Goal: Transaction & Acquisition: Download file/media

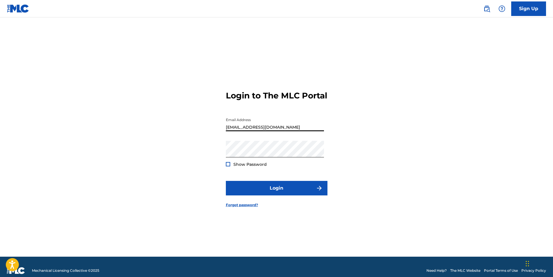
click at [279, 131] on input "[EMAIL_ADDRESS][DOMAIN_NAME]" at bounding box center [275, 123] width 98 height 17
type input "[EMAIL_ADDRESS][DOMAIN_NAME]"
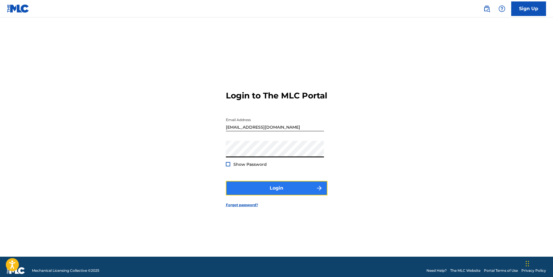
click at [275, 193] on button "Login" at bounding box center [277, 188] width 102 height 15
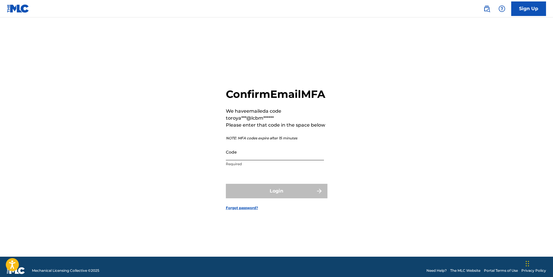
click at [302, 160] on input "Code" at bounding box center [275, 152] width 98 height 17
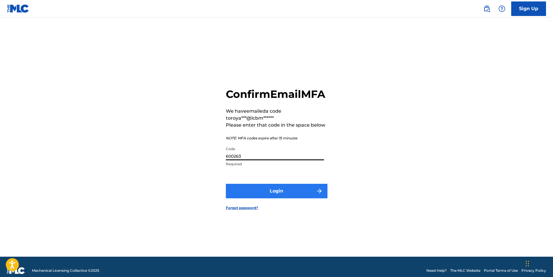
type input "600263"
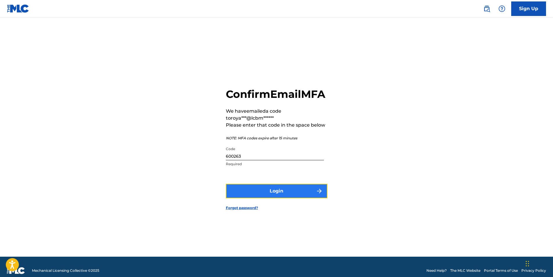
click at [285, 198] on button "Login" at bounding box center [277, 191] width 102 height 15
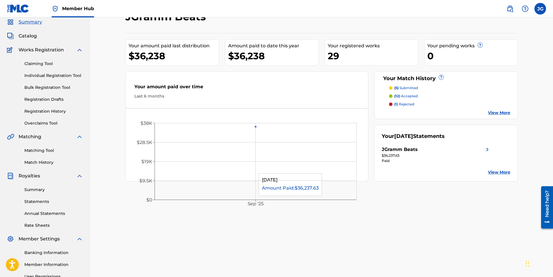
scroll to position [83, 0]
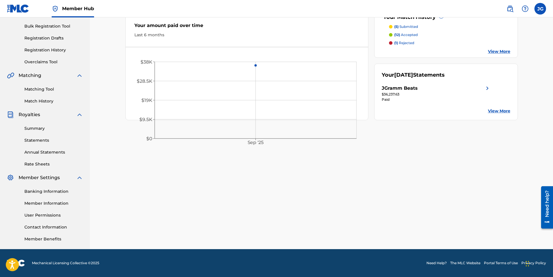
click at [499, 111] on link "View More" at bounding box center [499, 111] width 22 height 6
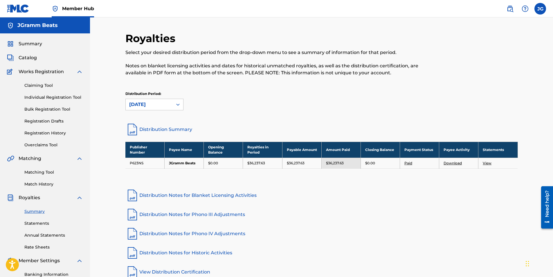
click at [448, 163] on link "Download" at bounding box center [453, 163] width 18 height 4
click at [34, 222] on link "Statements" at bounding box center [53, 223] width 59 height 6
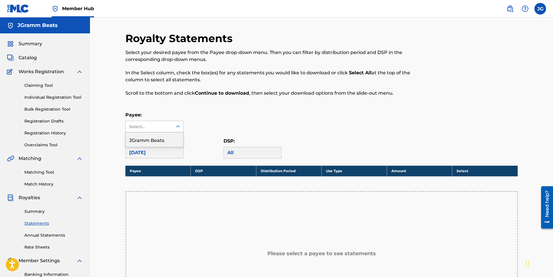
click at [176, 127] on icon at bounding box center [178, 127] width 6 height 6
click at [161, 139] on div "JGramm Beats" at bounding box center [154, 139] width 57 height 15
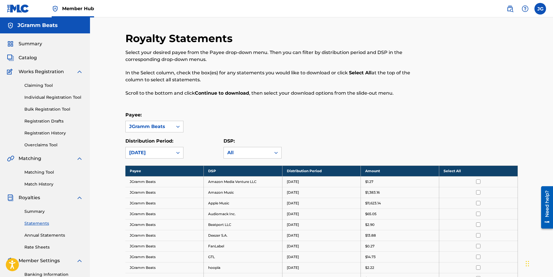
click at [456, 170] on th "Select All" at bounding box center [478, 171] width 78 height 11
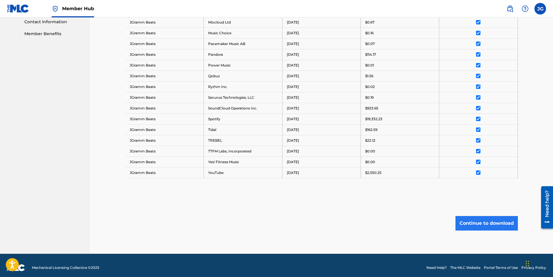
scroll to position [290, 0]
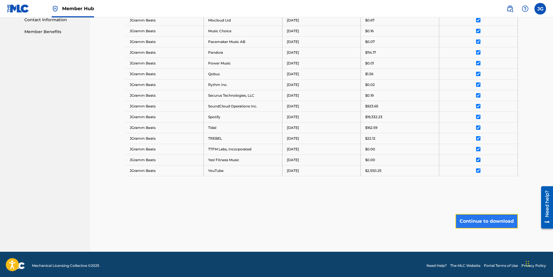
click at [484, 221] on button "Continue to download" at bounding box center [487, 221] width 62 height 15
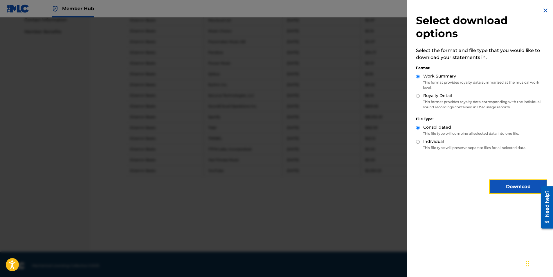
click at [506, 188] on button "Download" at bounding box center [518, 186] width 58 height 15
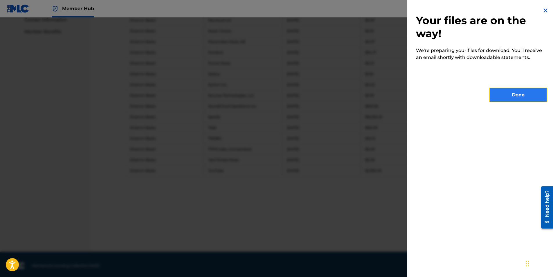
click at [510, 89] on button "Done" at bounding box center [518, 95] width 58 height 15
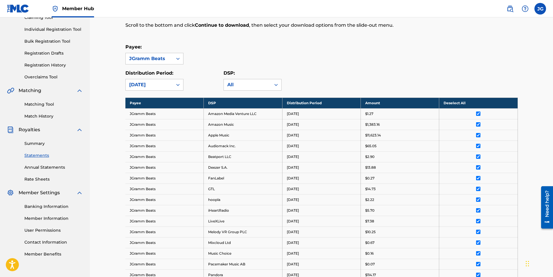
scroll to position [0, 0]
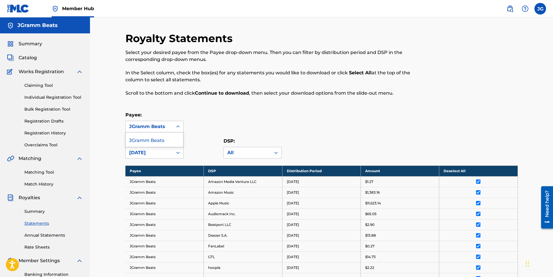
click at [165, 126] on div "JGramm Beats" at bounding box center [149, 126] width 40 height 7
click at [162, 153] on div "[DATE]" at bounding box center [149, 152] width 40 height 7
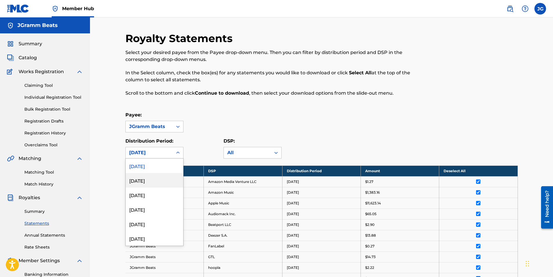
click at [163, 180] on div "[DATE]" at bounding box center [154, 180] width 57 height 15
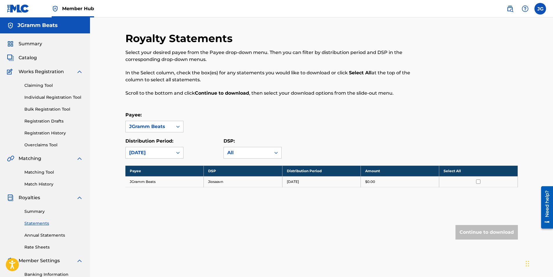
click at [166, 153] on div "[DATE]" at bounding box center [149, 152] width 40 height 7
click at [162, 190] on div "[DATE]" at bounding box center [154, 195] width 57 height 15
click at [542, 7] on label at bounding box center [541, 9] width 12 height 12
click at [540, 9] on input "[PERSON_NAME] [EMAIL_ADDRESS][DOMAIN_NAME] Notification Preferences Profile Log…" at bounding box center [540, 9] width 0 height 0
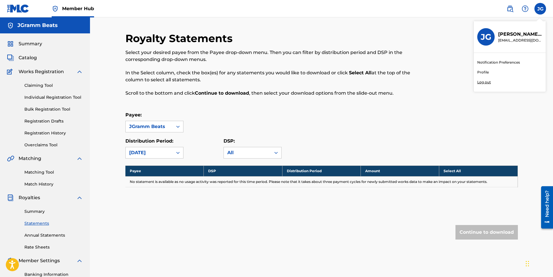
click at [484, 80] on p "Log out" at bounding box center [484, 82] width 14 height 5
click at [540, 9] on input "[PERSON_NAME] [EMAIL_ADDRESS][DOMAIN_NAME] Notification Preferences Profile Log…" at bounding box center [540, 9] width 0 height 0
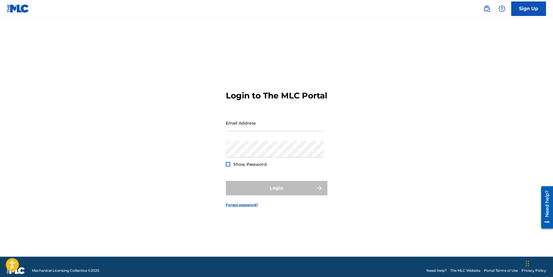
type input "[EMAIL_ADDRESS][DOMAIN_NAME]"
